Goal: Transaction & Acquisition: Purchase product/service

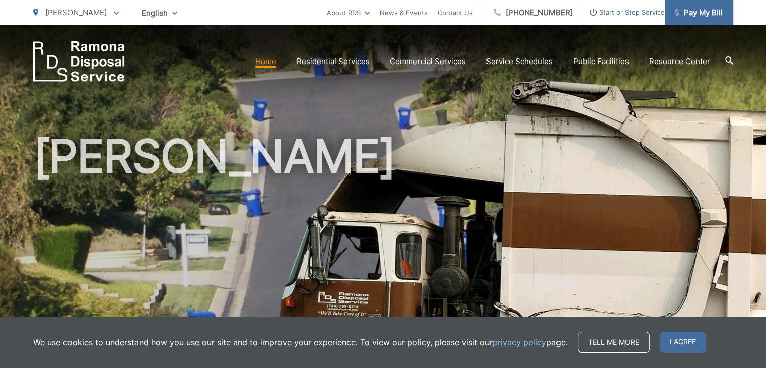
click at [725, 15] on link "Pay My Bill" at bounding box center [699, 12] width 68 height 25
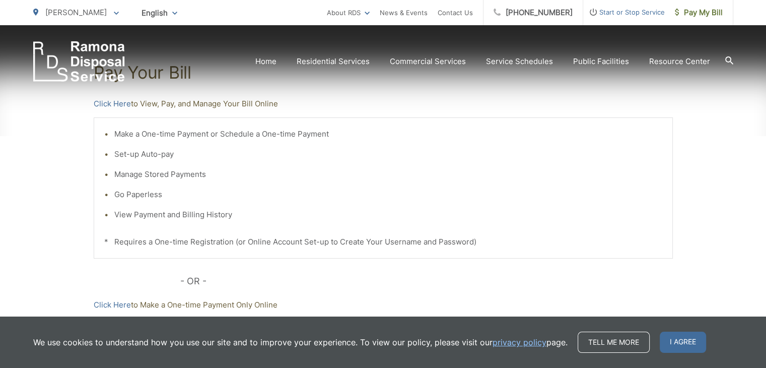
scroll to position [252, 0]
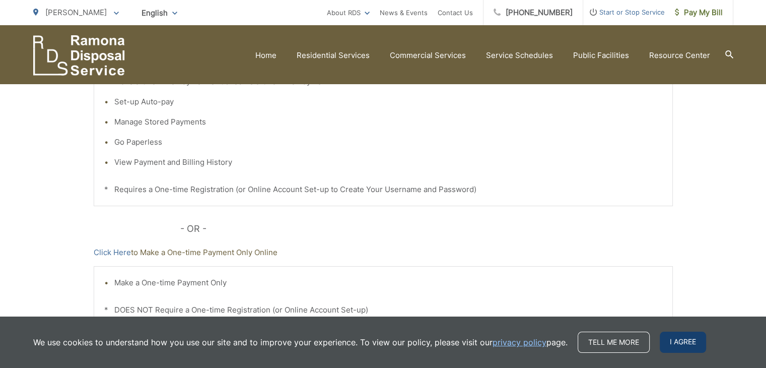
click at [701, 345] on span "I agree" at bounding box center [683, 341] width 46 height 21
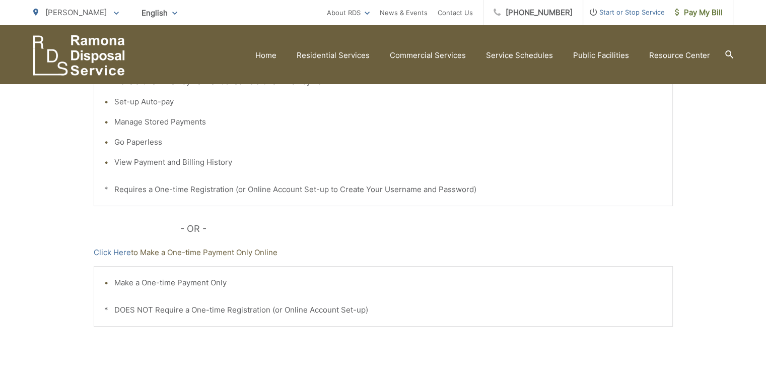
scroll to position [151, 0]
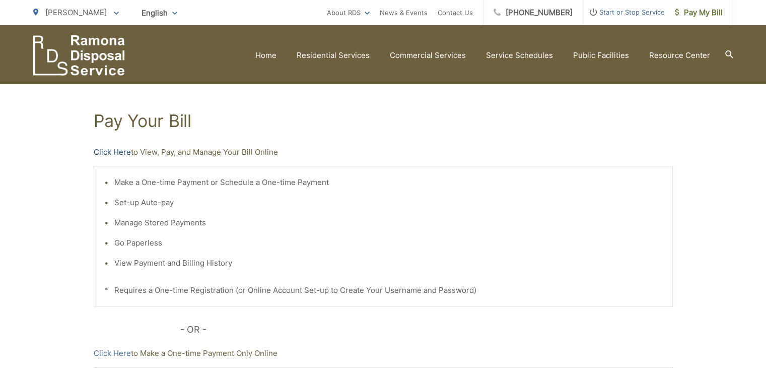
click at [117, 152] on link "Click Here" at bounding box center [112, 152] width 37 height 12
